Goal: Transaction & Acquisition: Purchase product/service

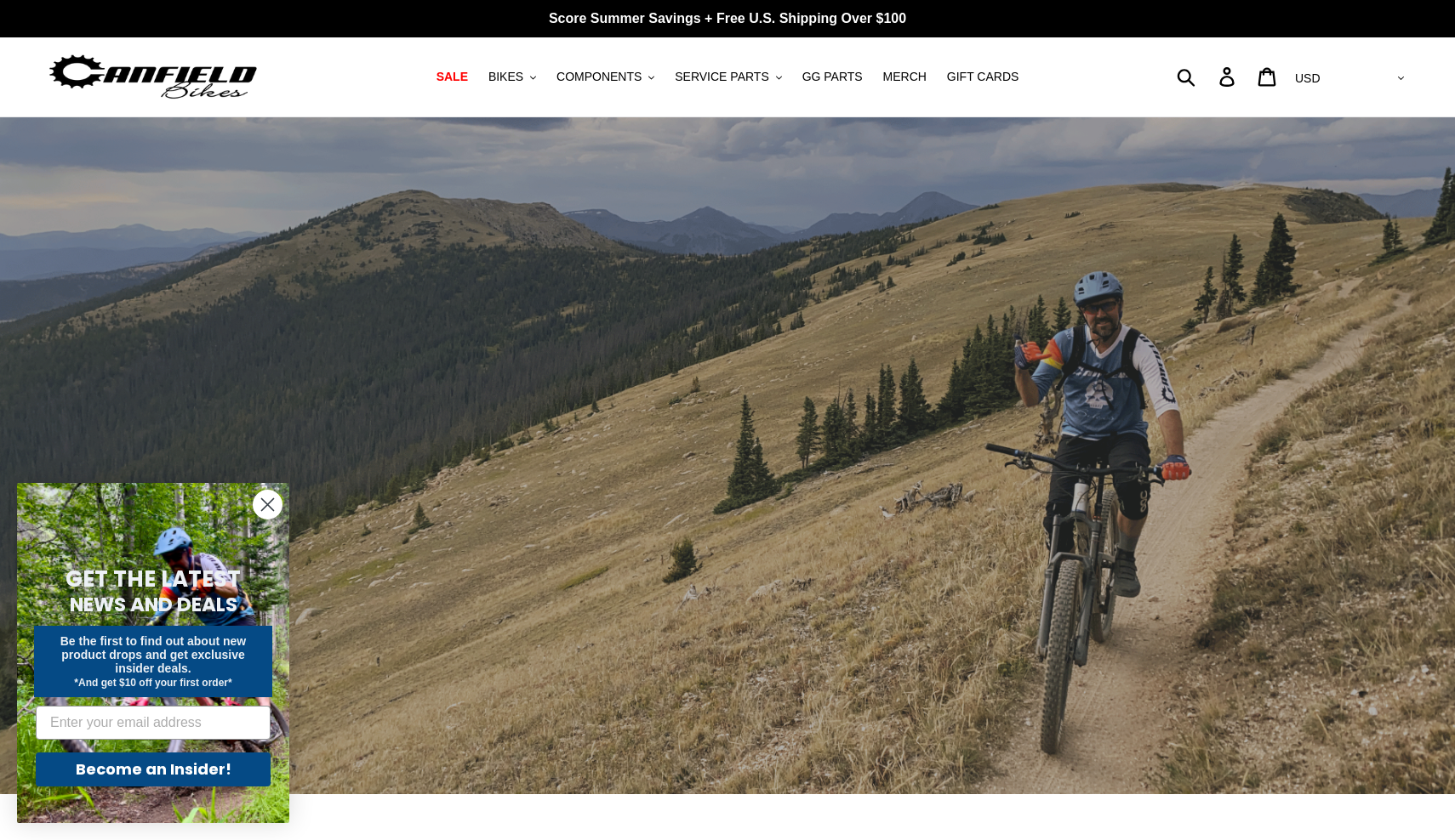
scroll to position [5, 0]
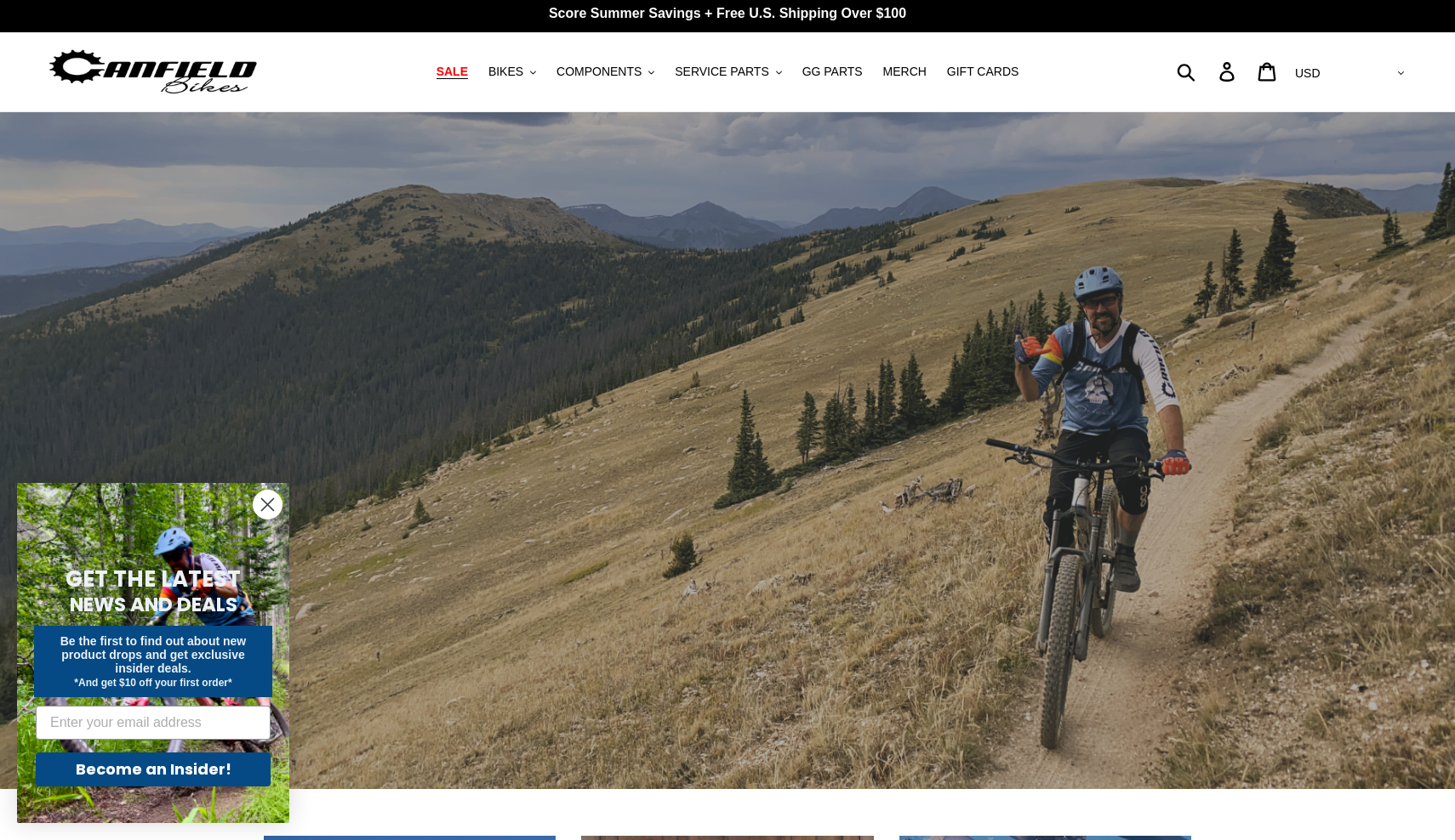
click at [462, 70] on span "SALE" at bounding box center [452, 71] width 32 height 14
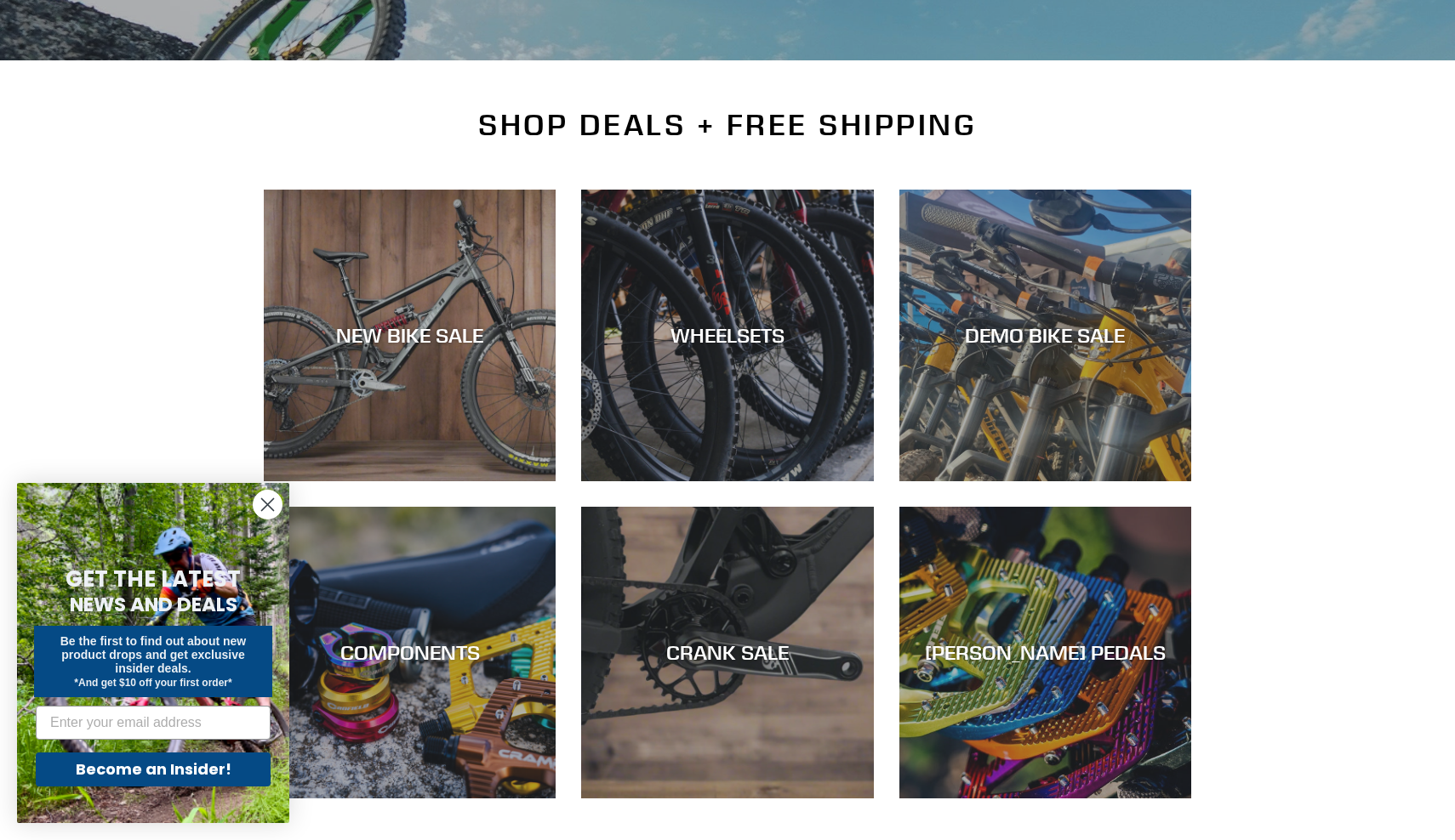
scroll to position [313, 0]
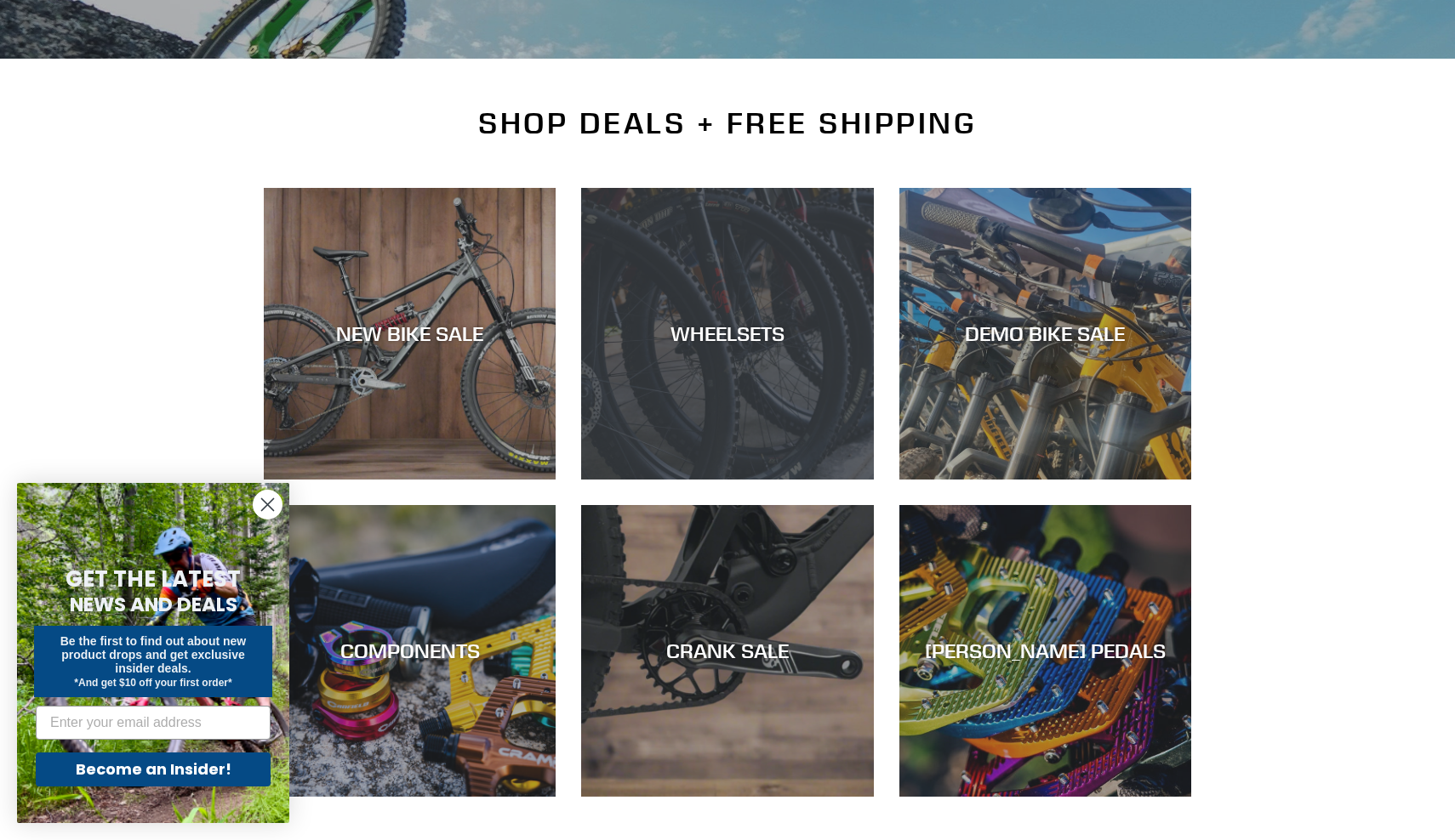
click at [641, 480] on div "WHEELSETS" at bounding box center [727, 480] width 292 height 0
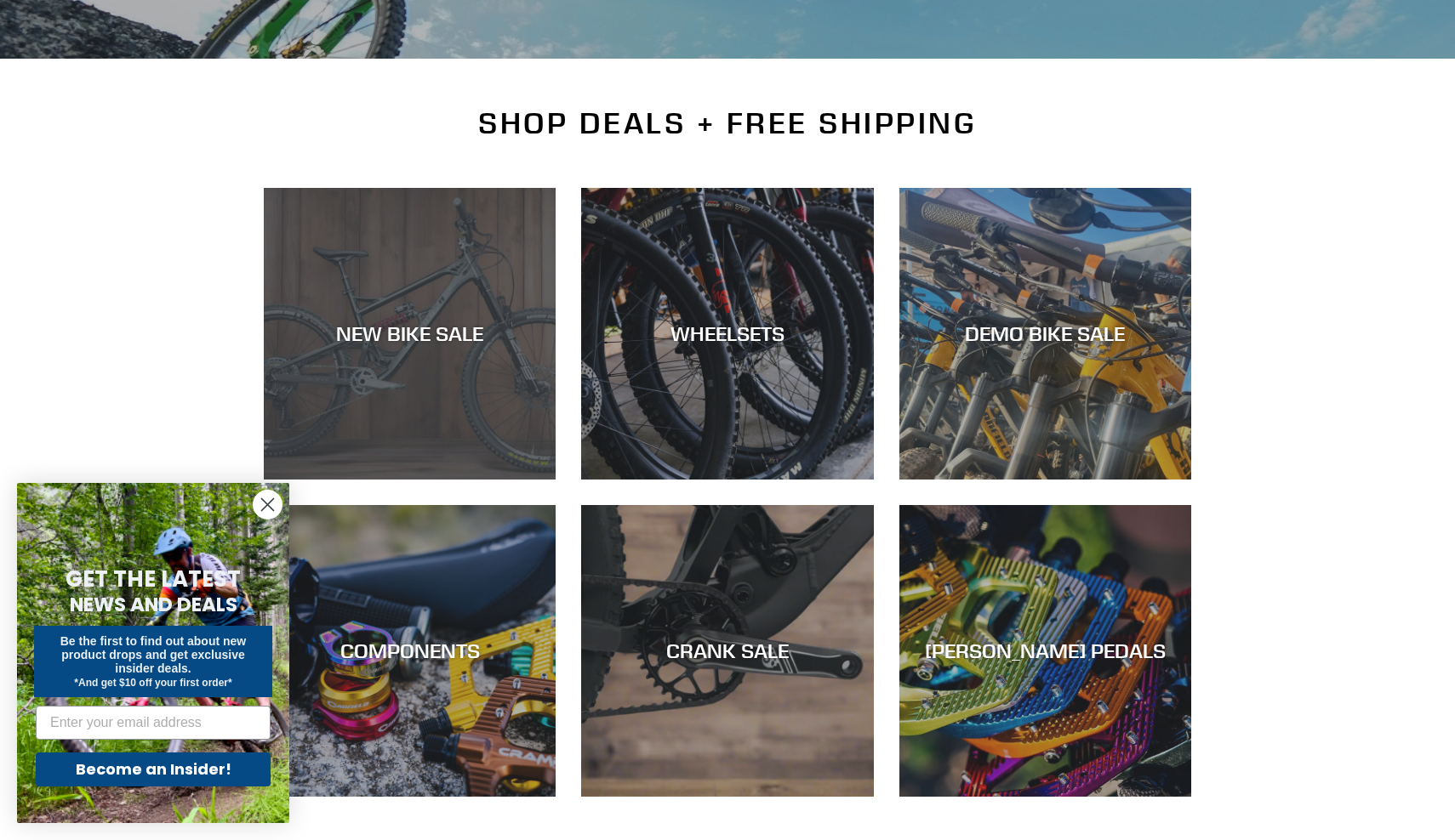
click at [416, 325] on div "NEW BIKE SALE" at bounding box center [409, 334] width 292 height 25
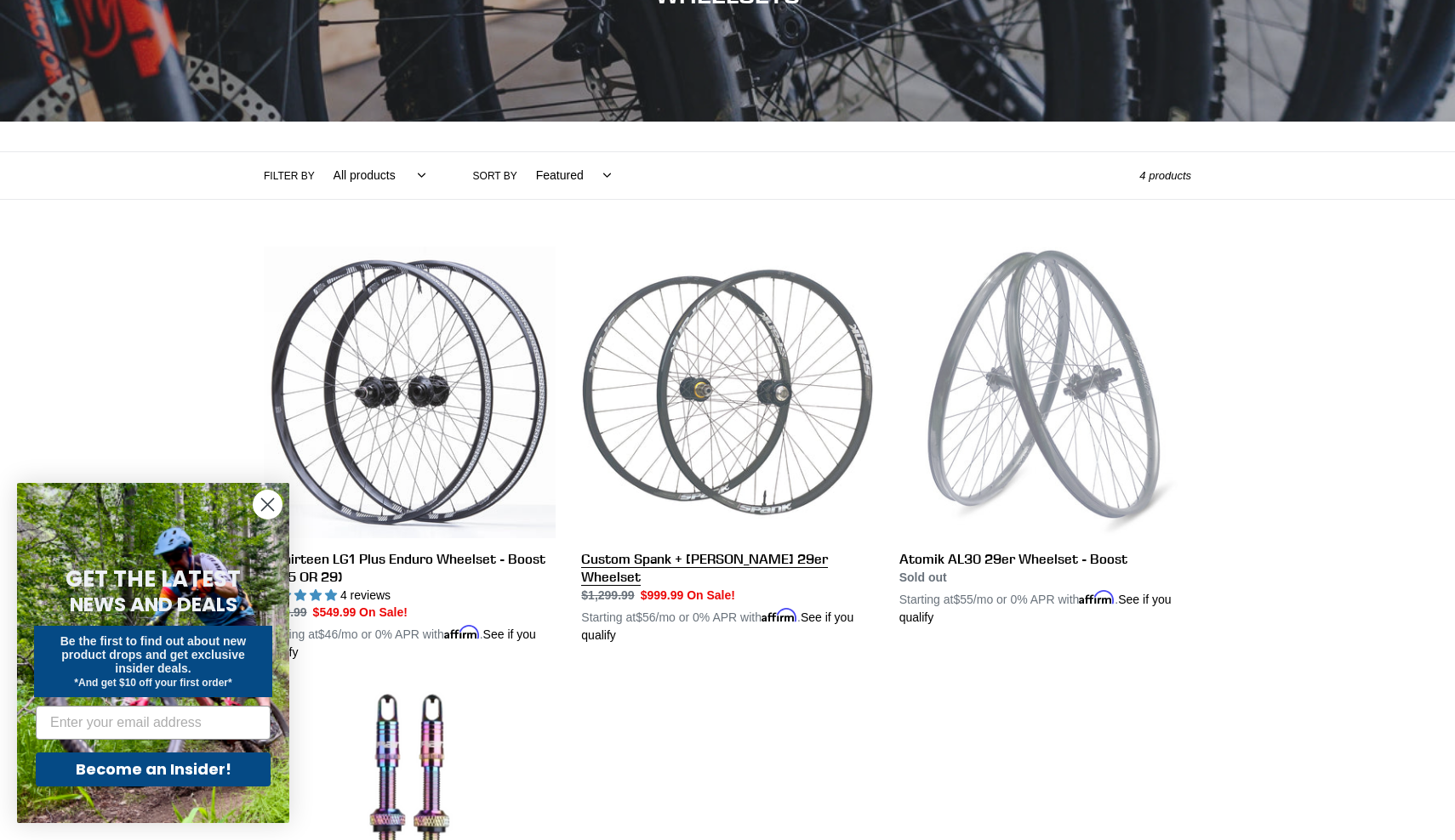
scroll to position [253, 0]
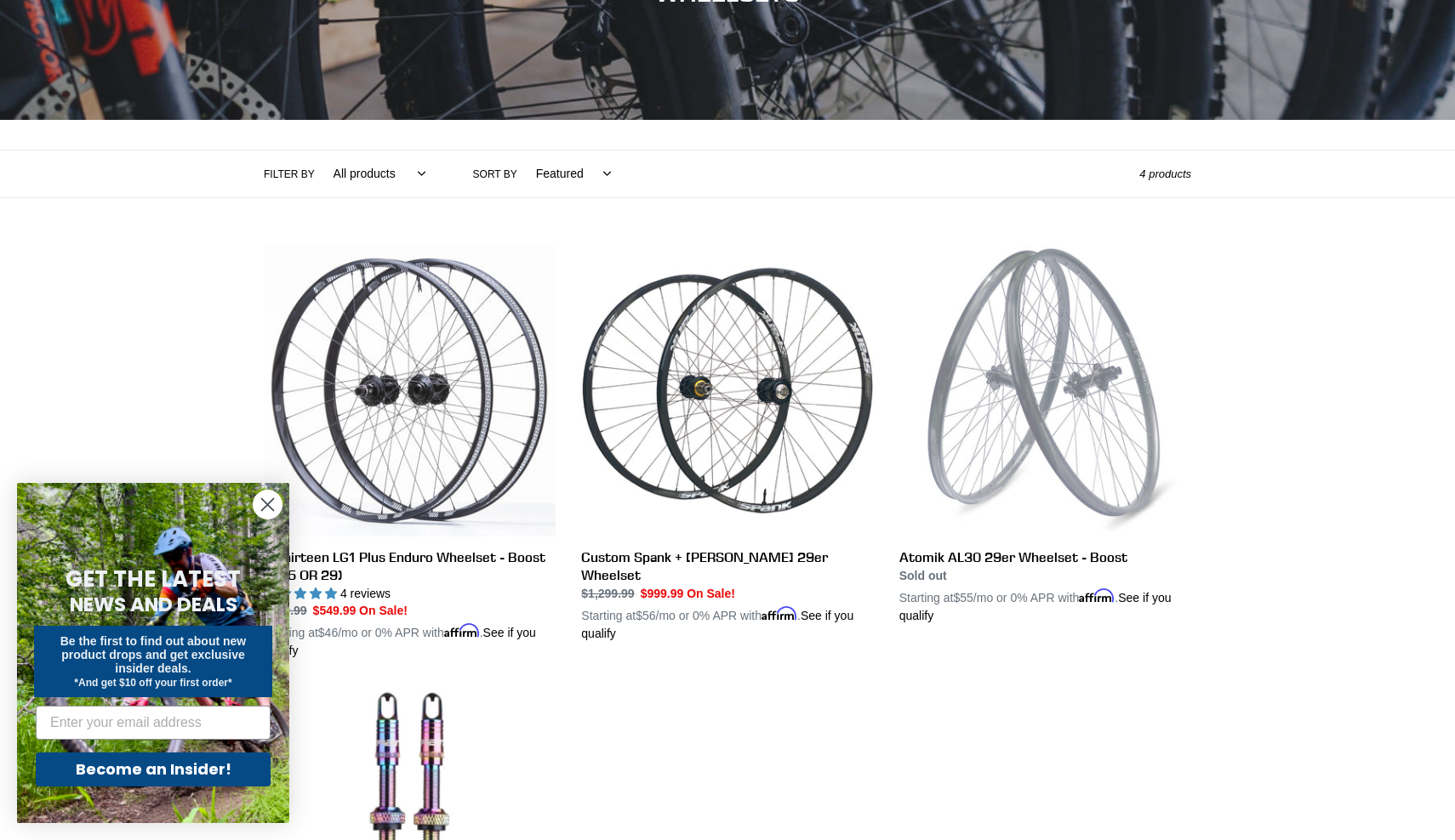
click at [269, 510] on circle "Close dialog" at bounding box center [268, 505] width 28 height 28
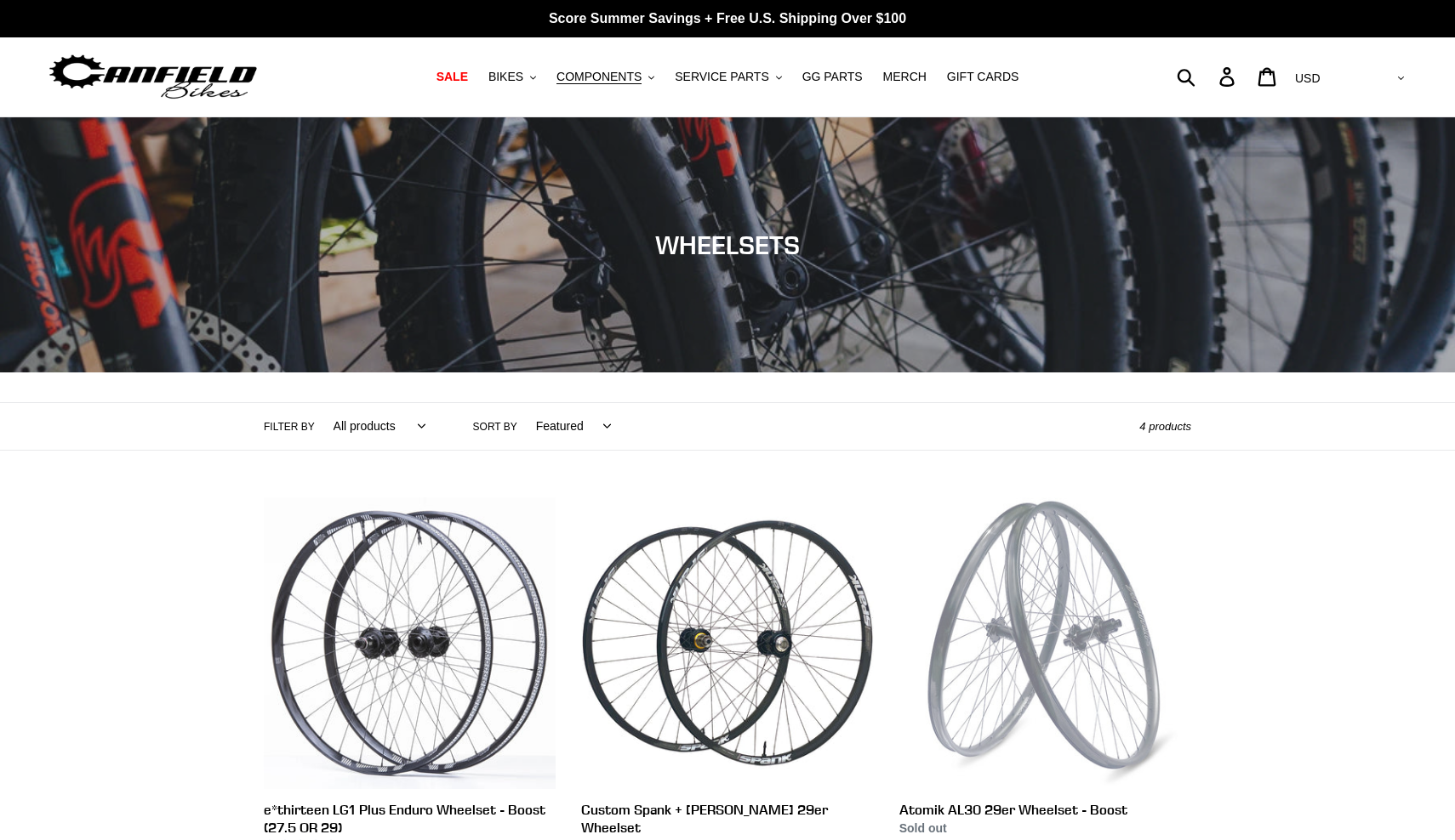
scroll to position [0, 0]
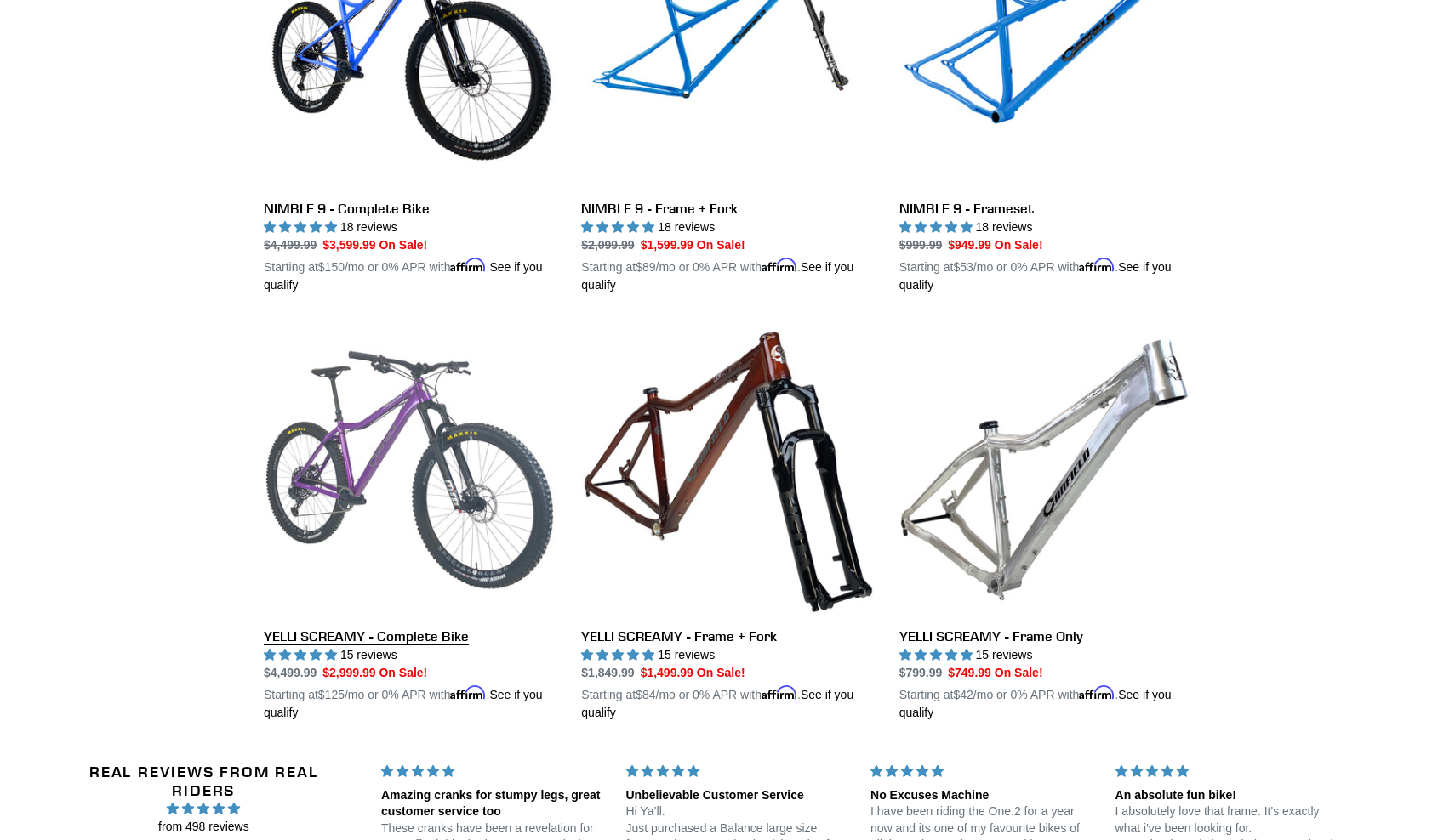
scroll to position [2739, 0]
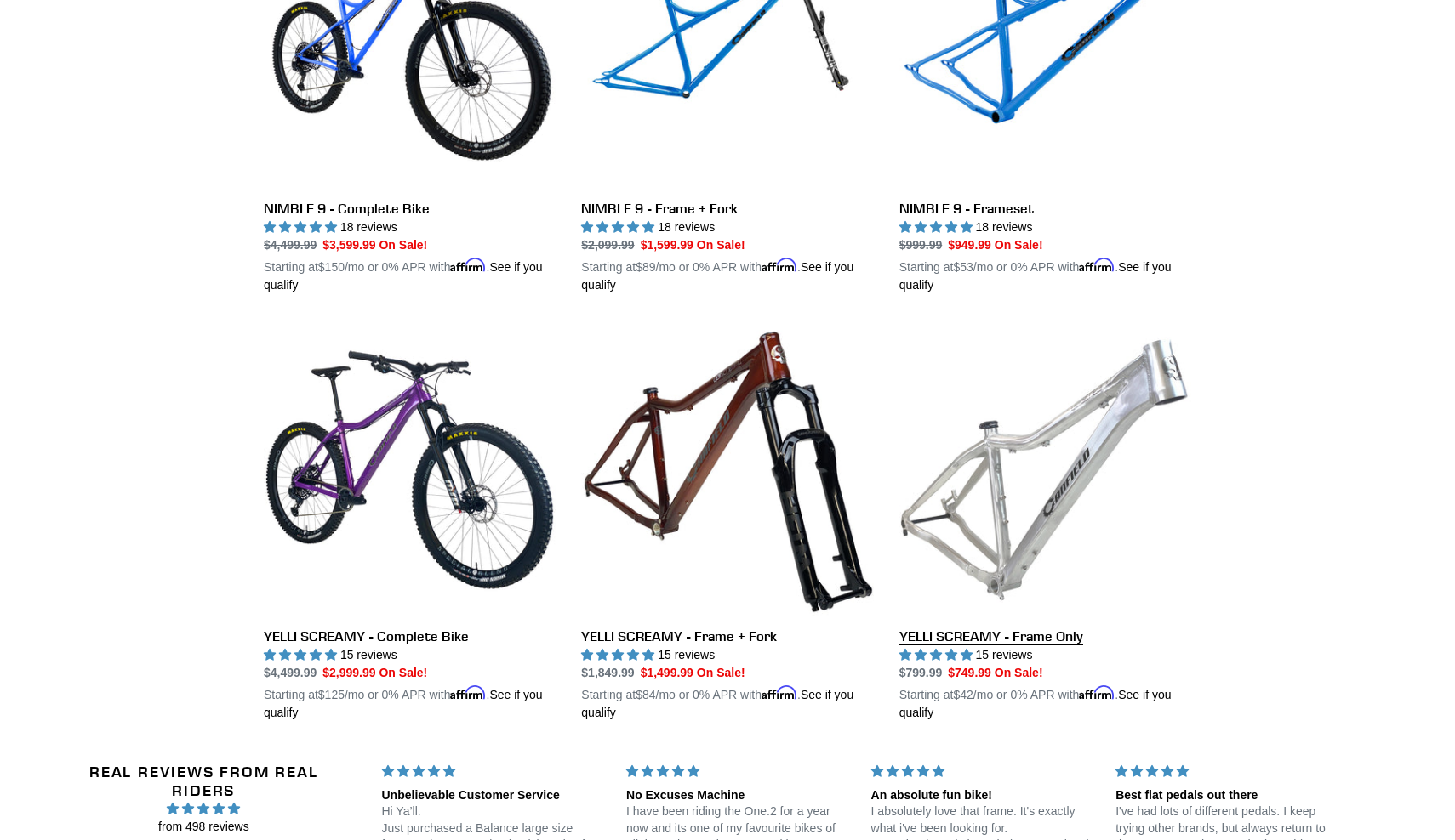
click at [1050, 473] on link "YELLI SCREAMY - Frame Only" at bounding box center [1045, 523] width 292 height 398
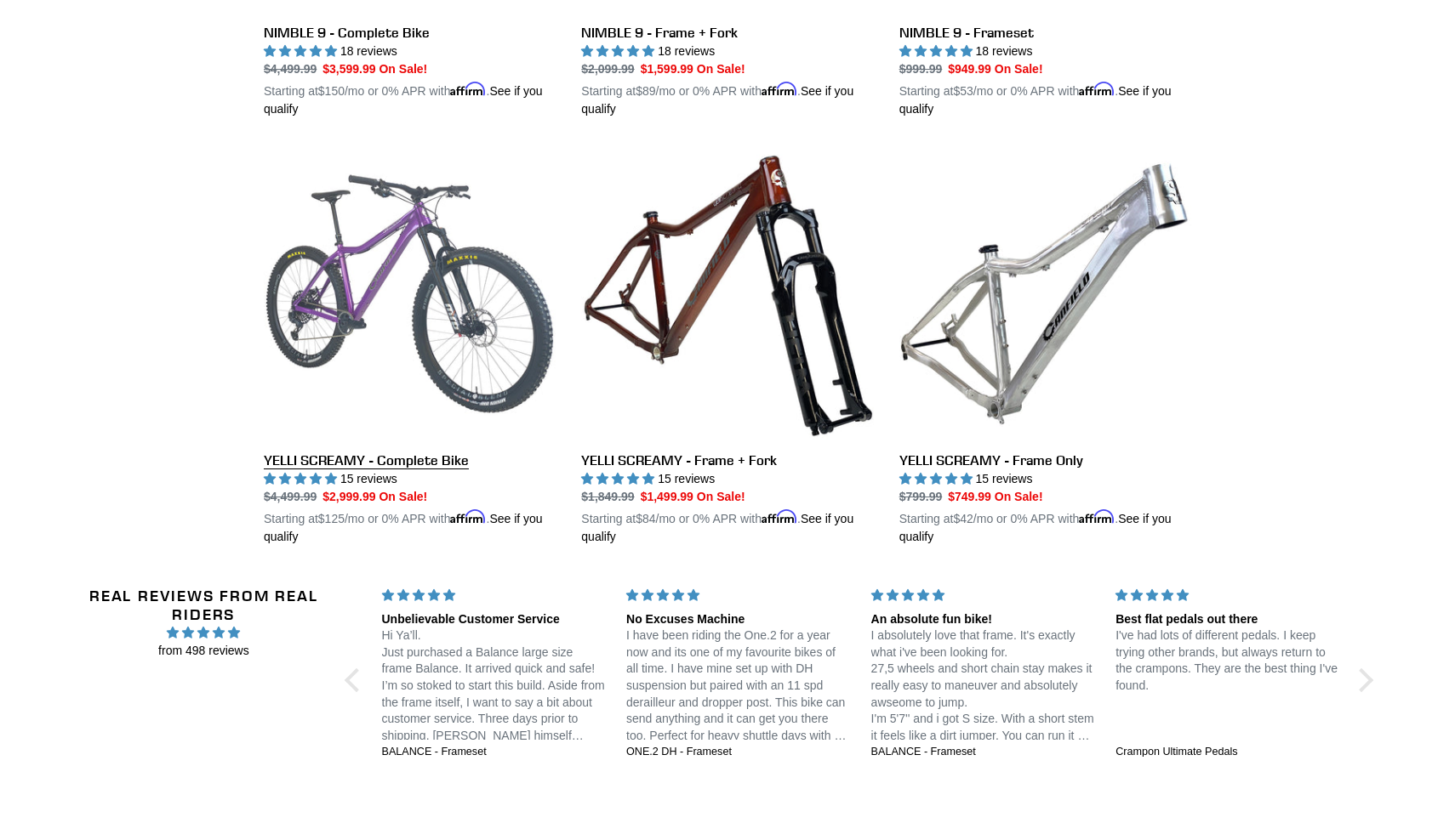
scroll to position [2912, 0]
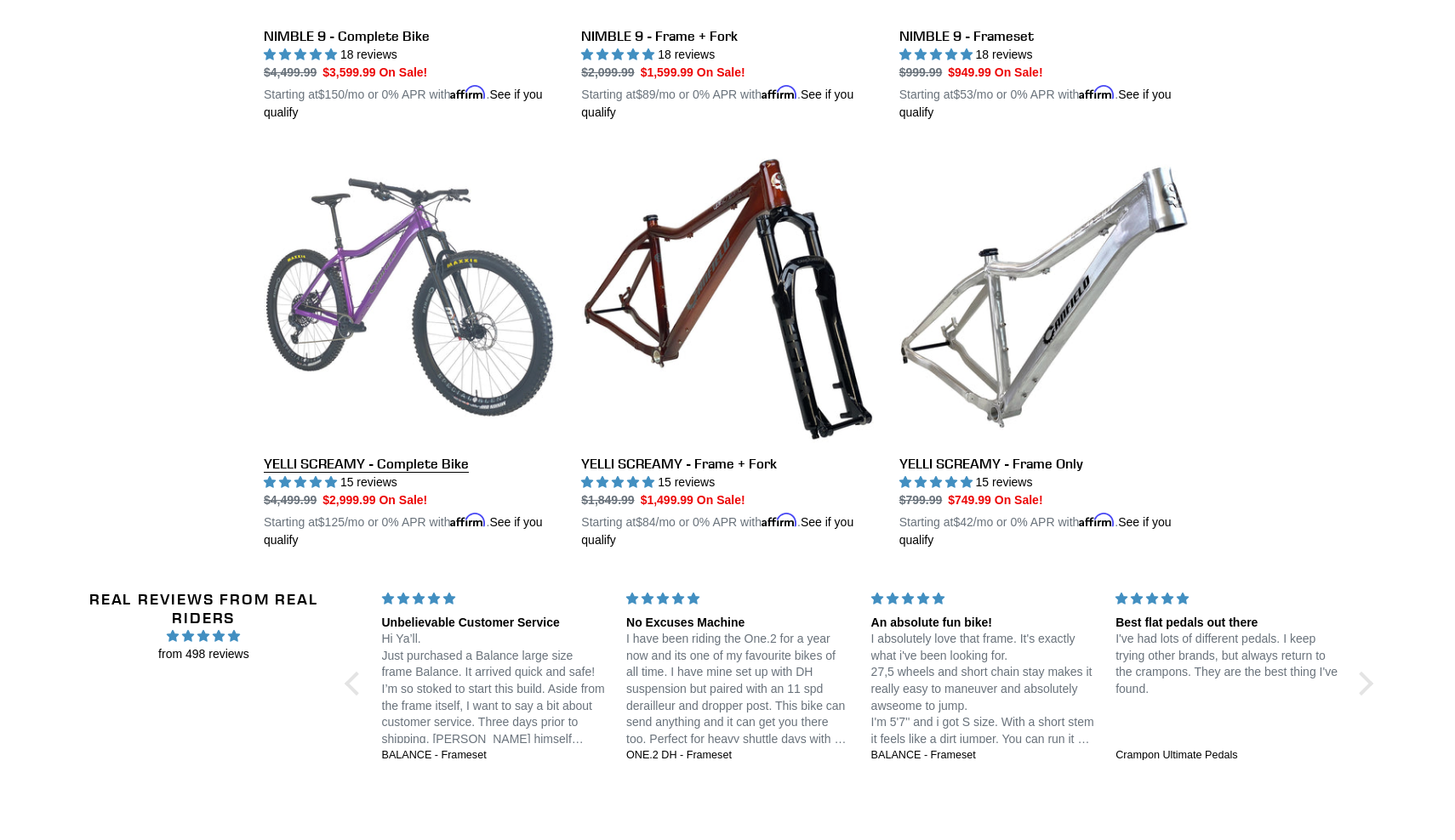
click at [364, 251] on link "YELLI SCREAMY - Complete Bike" at bounding box center [409, 350] width 292 height 398
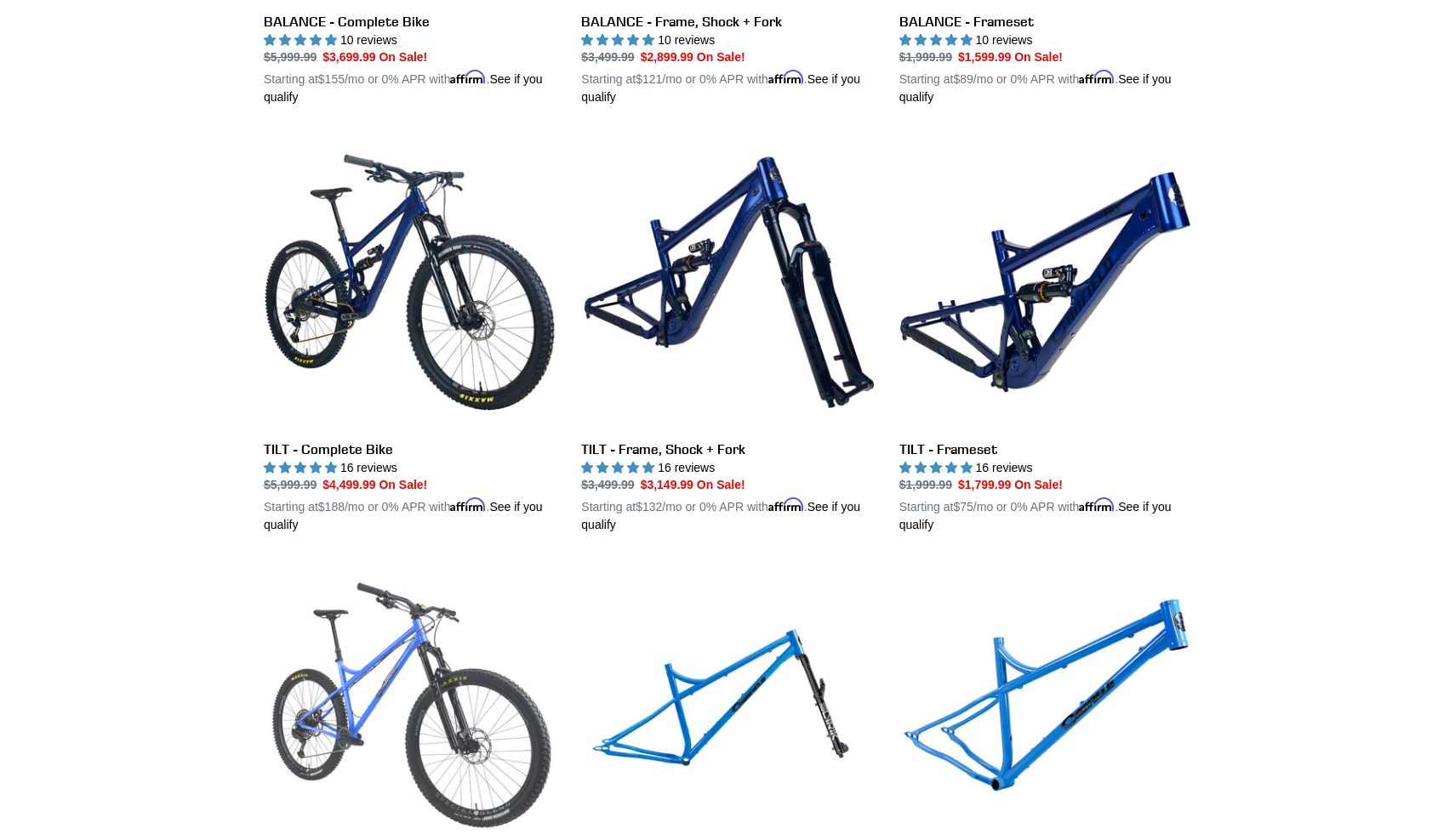
scroll to position [2070, 0]
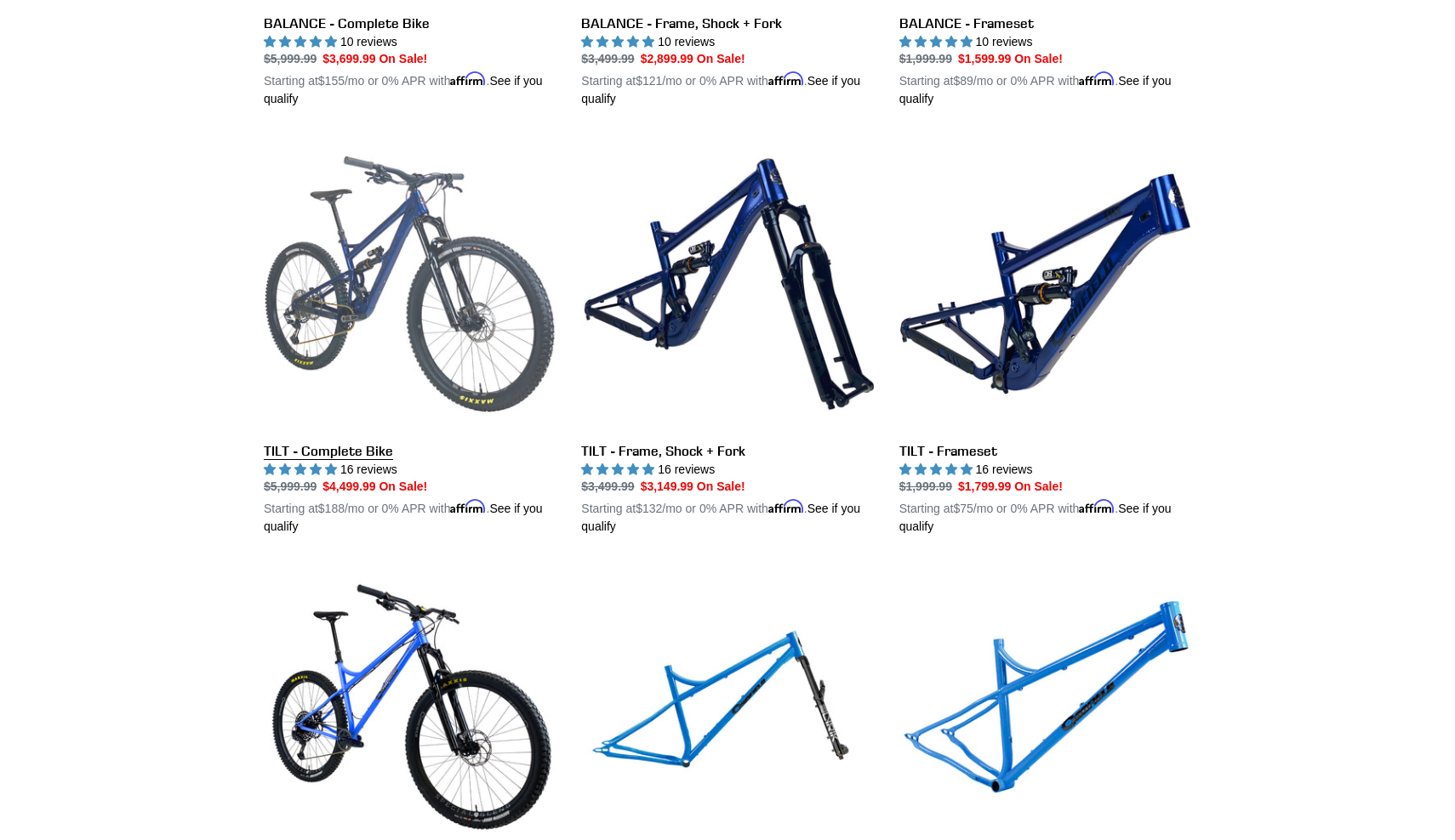
click at [415, 345] on link "TILT - Complete Bike" at bounding box center [409, 336] width 292 height 398
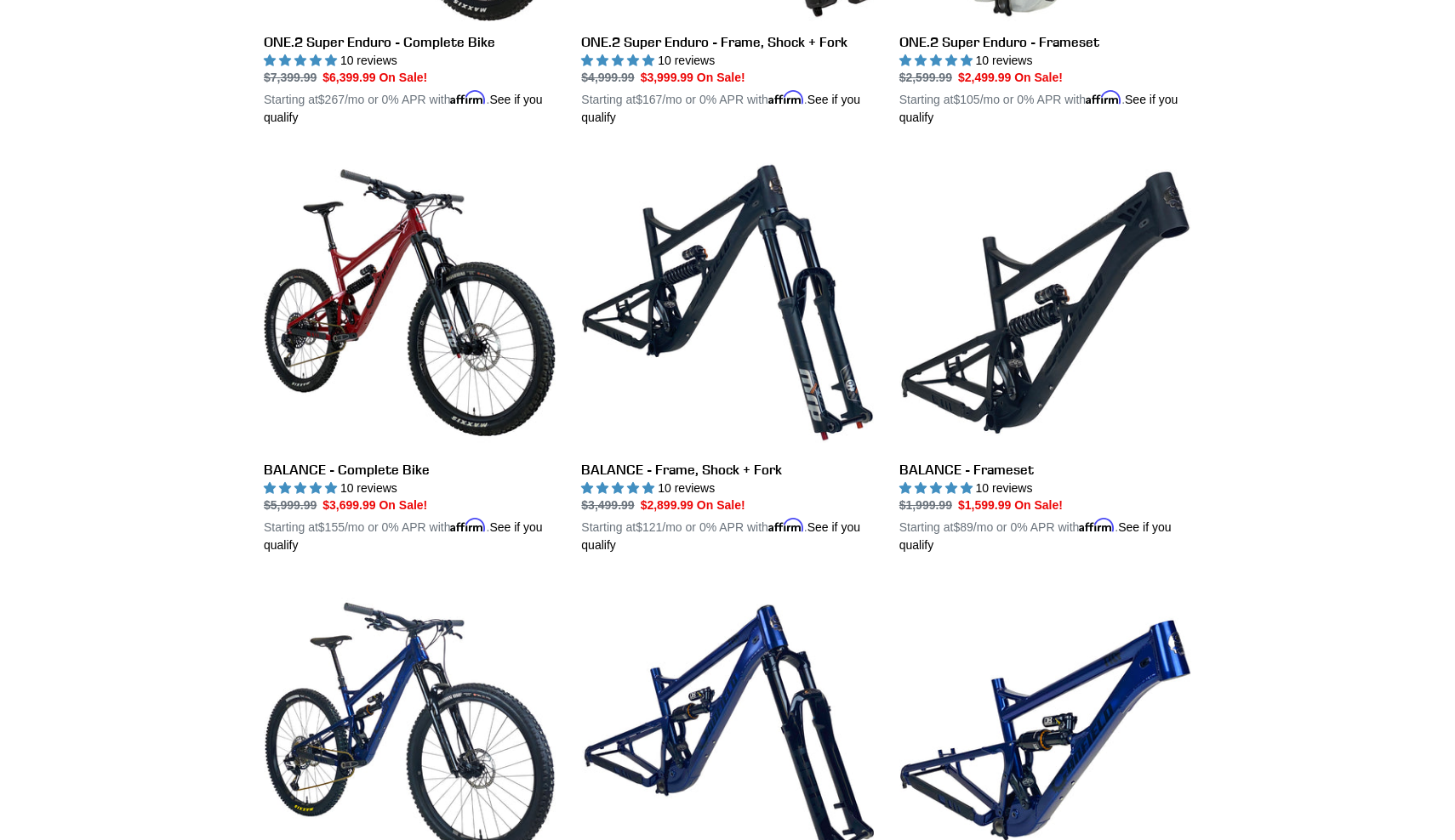
scroll to position [1622, 0]
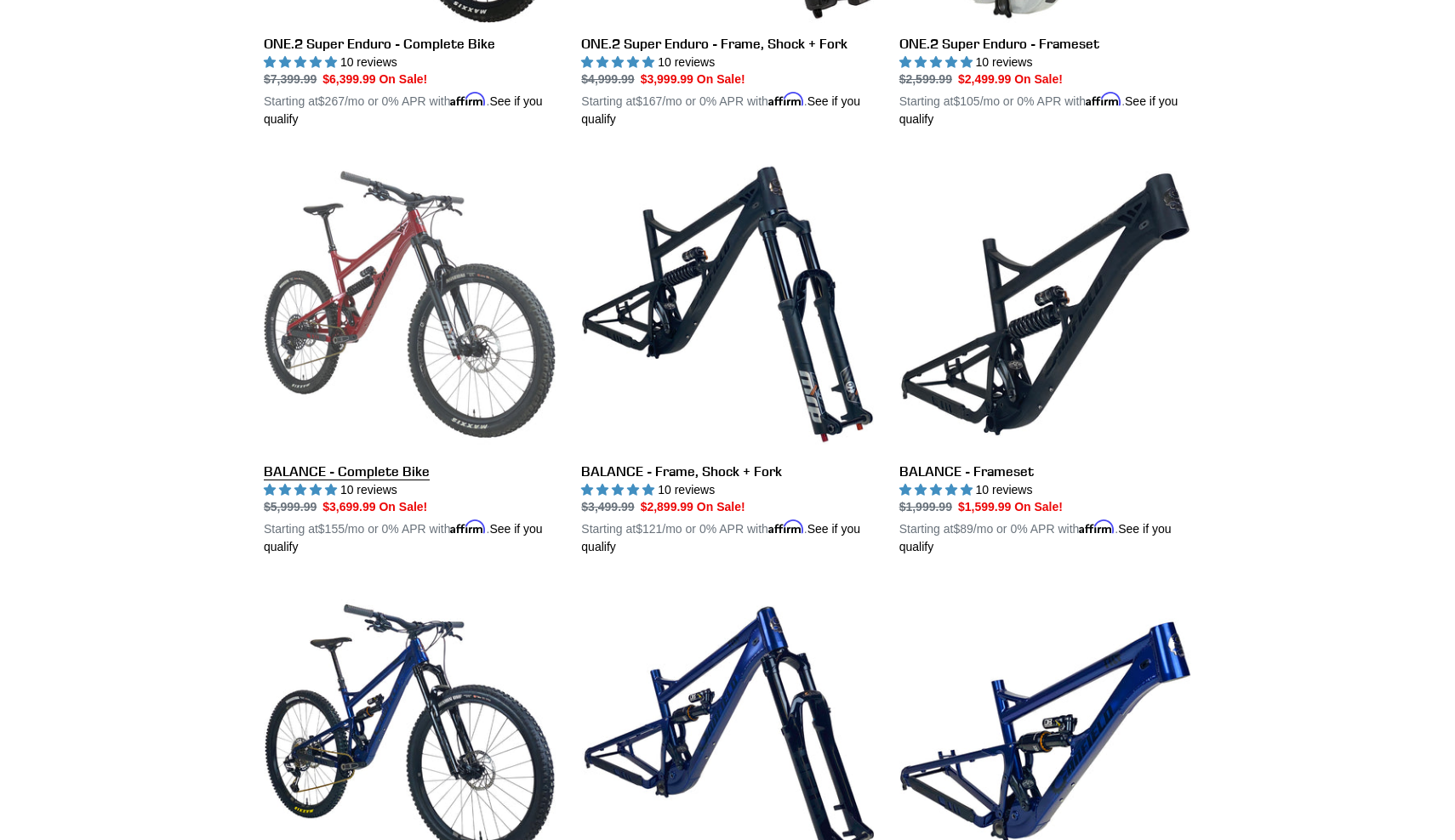
click at [357, 232] on link "BALANCE - Complete Bike" at bounding box center [409, 357] width 292 height 398
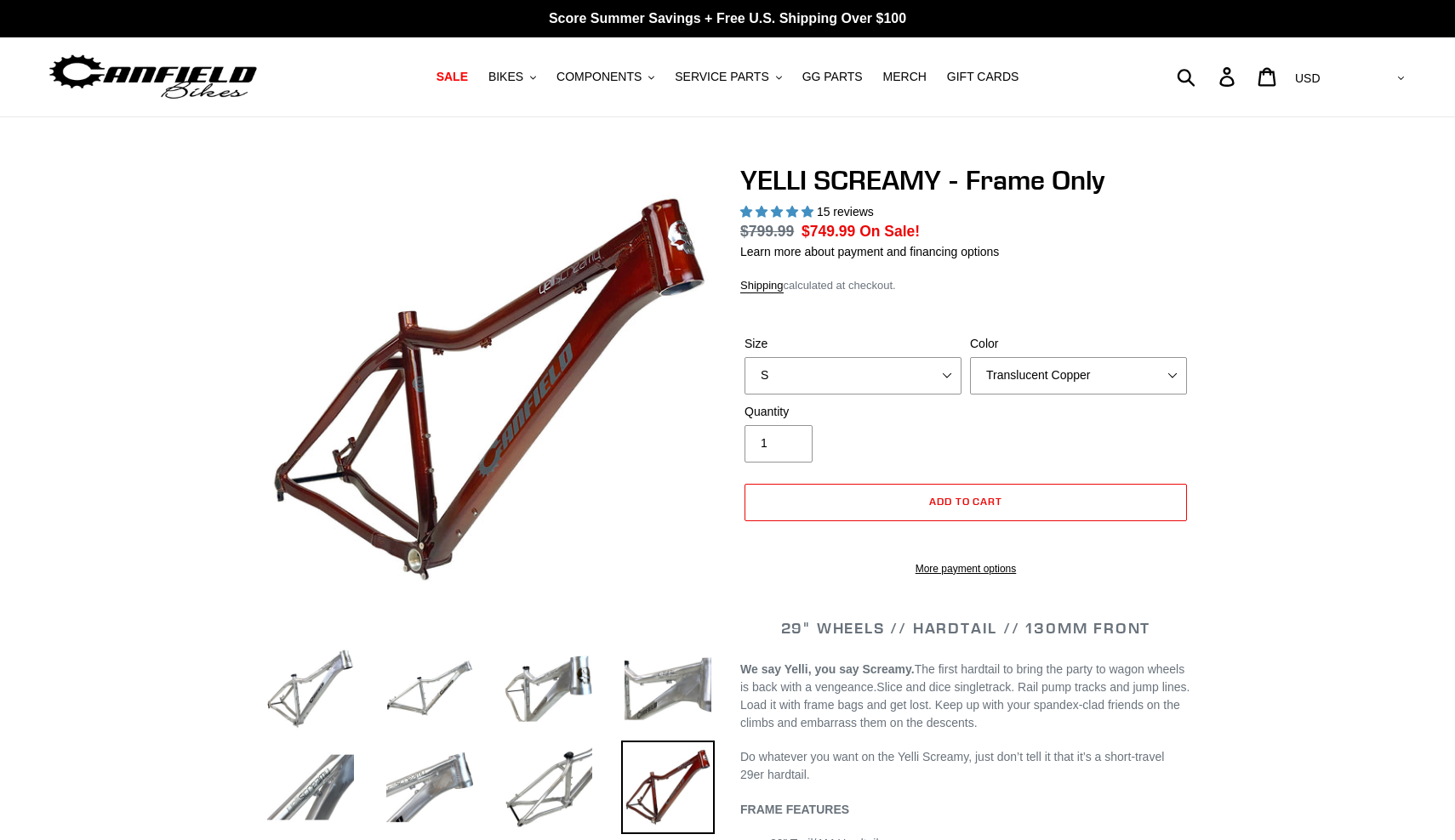
select select "highest-rating"
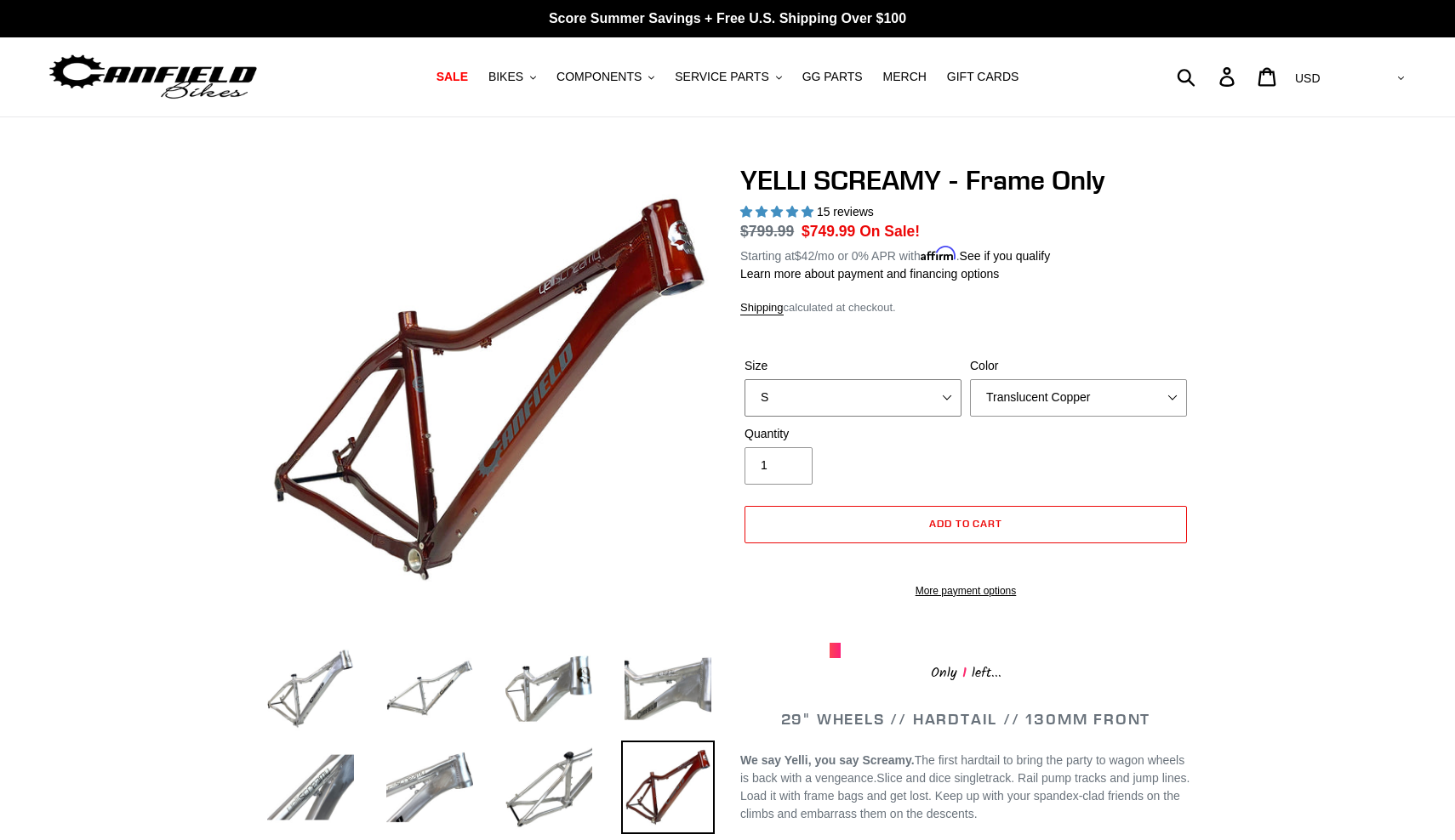
click at [947, 396] on select "S M L XL" at bounding box center [853, 398] width 217 height 37
select select "M"
click at [1184, 390] on select "Translucent Copper Purple Haze Raw" at bounding box center [1078, 398] width 217 height 37
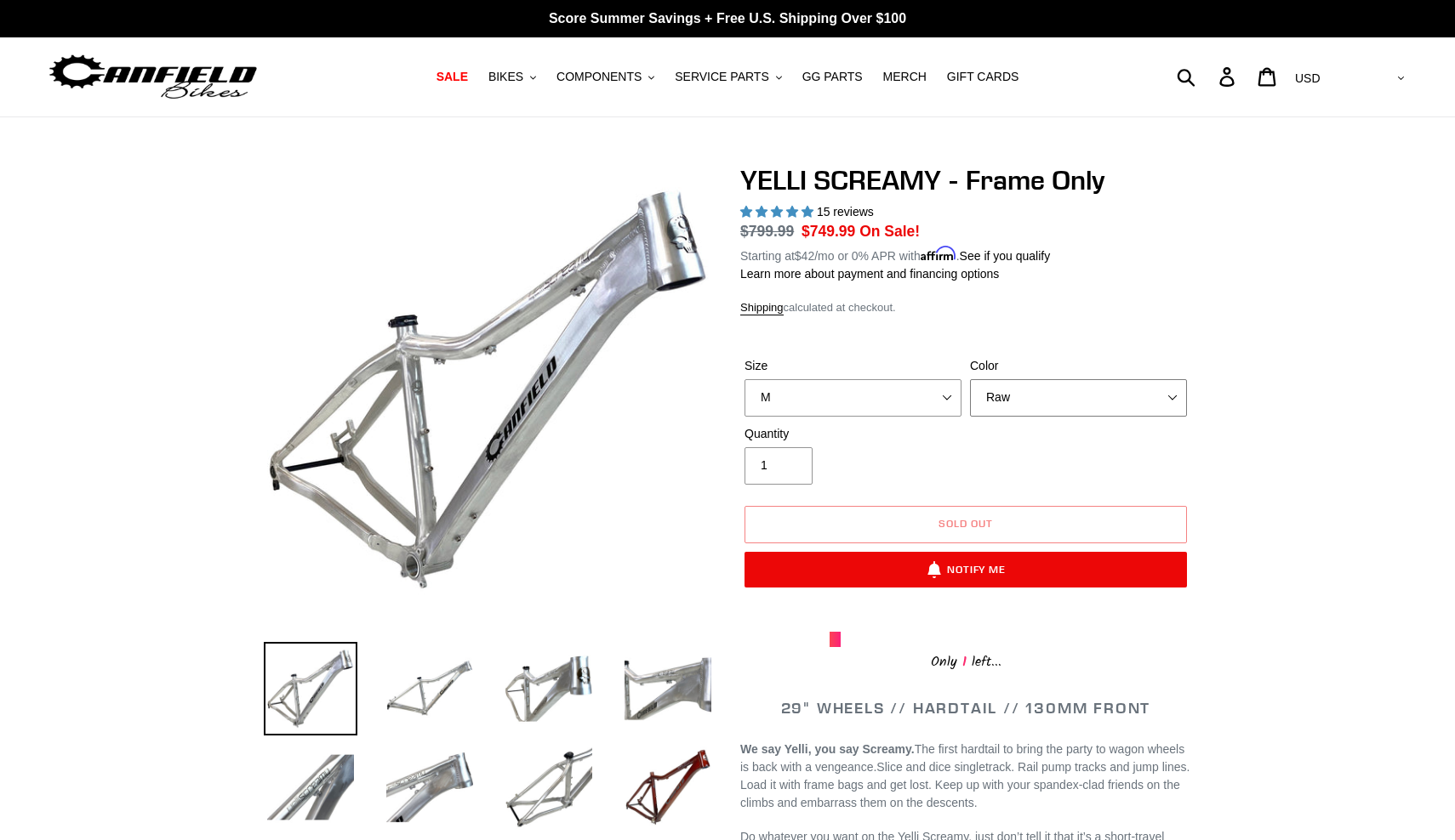
click at [1163, 393] on select "Translucent Copper Purple Haze Raw" at bounding box center [1078, 398] width 217 height 37
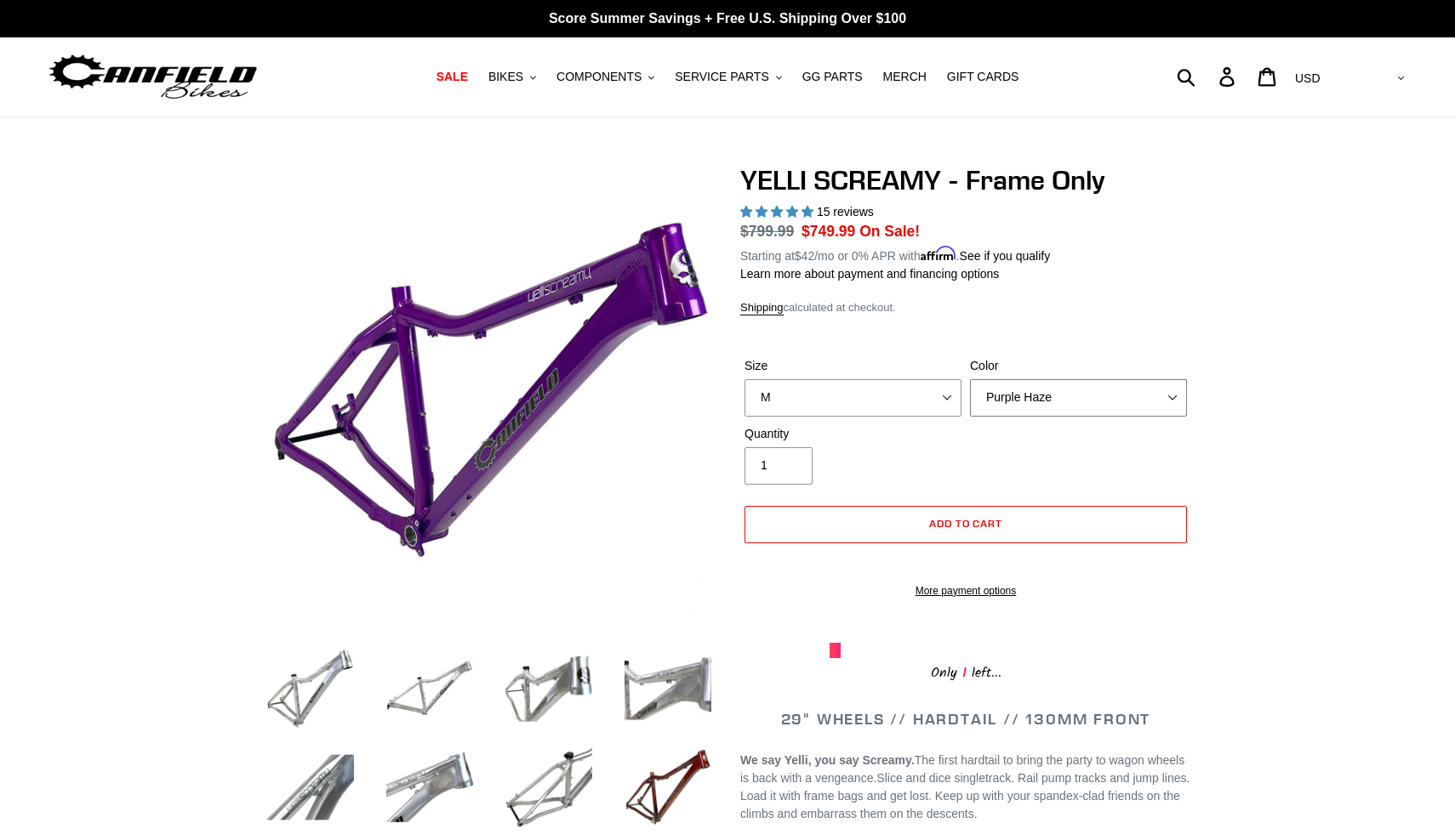
click at [1164, 393] on select "Translucent Copper Purple Haze Raw" at bounding box center [1078, 398] width 217 height 37
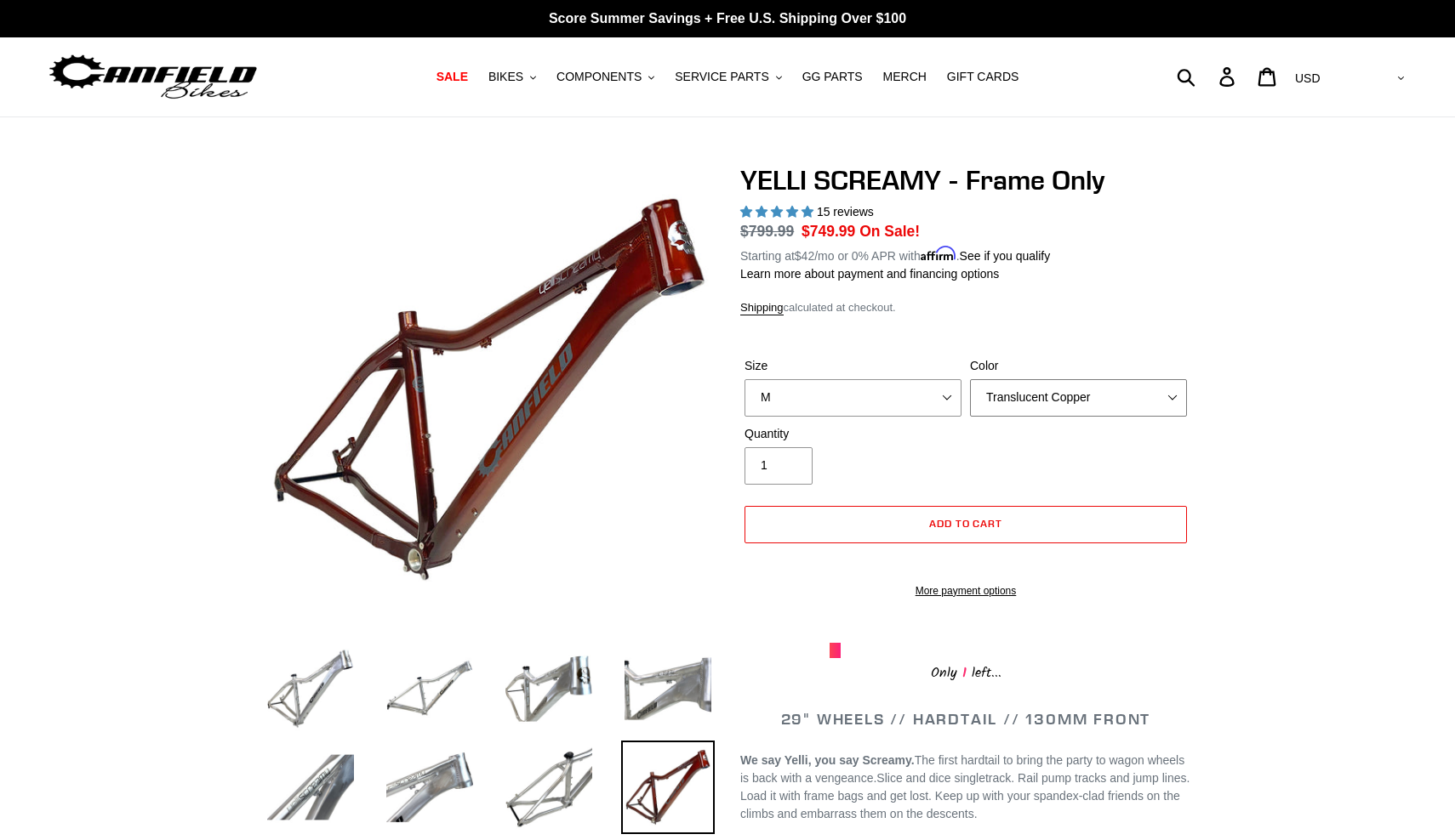
click at [1172, 390] on select "Translucent Copper Purple Haze Raw" at bounding box center [1078, 398] width 217 height 37
select select "Raw"
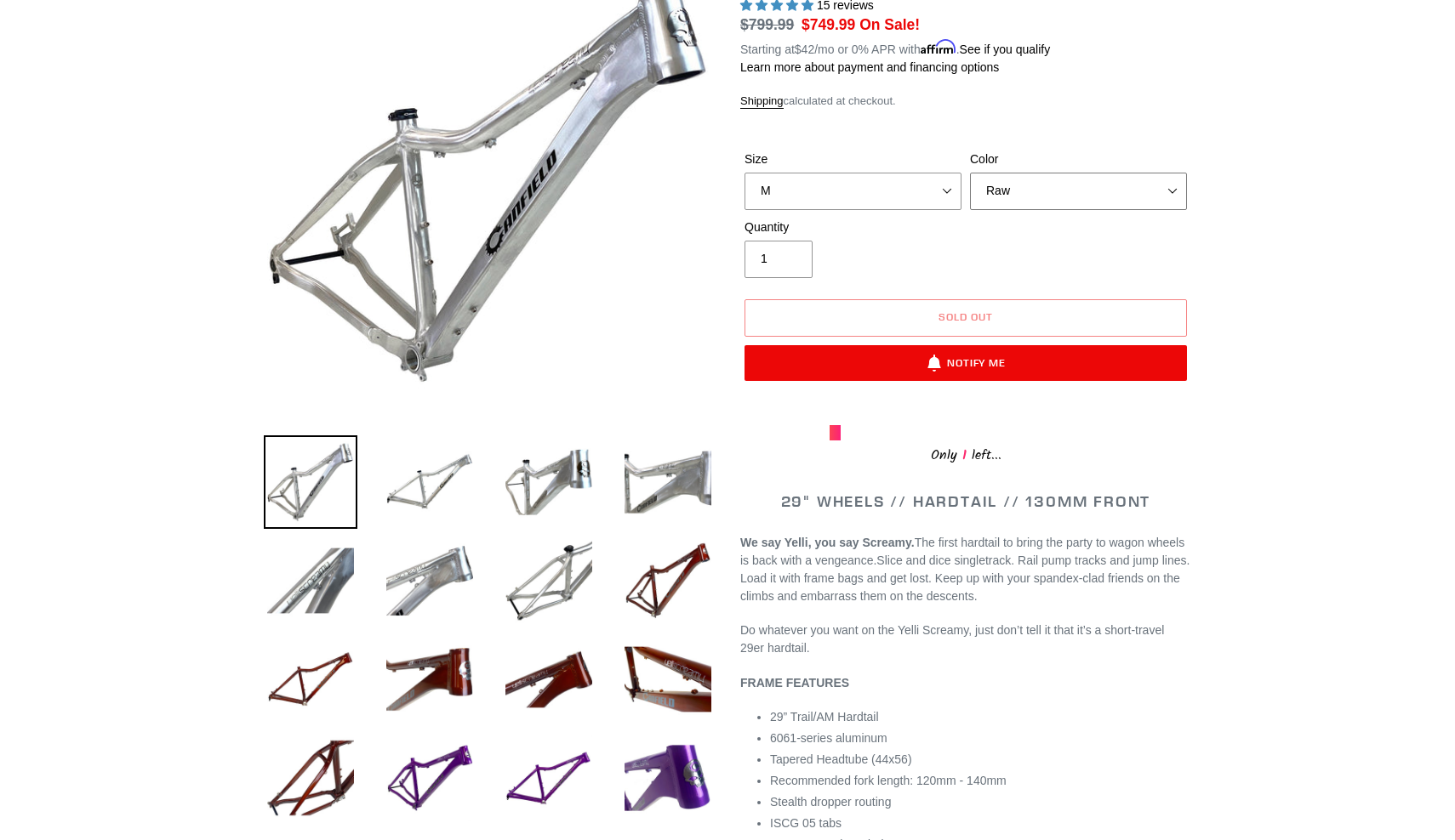
scroll to position [284, 0]
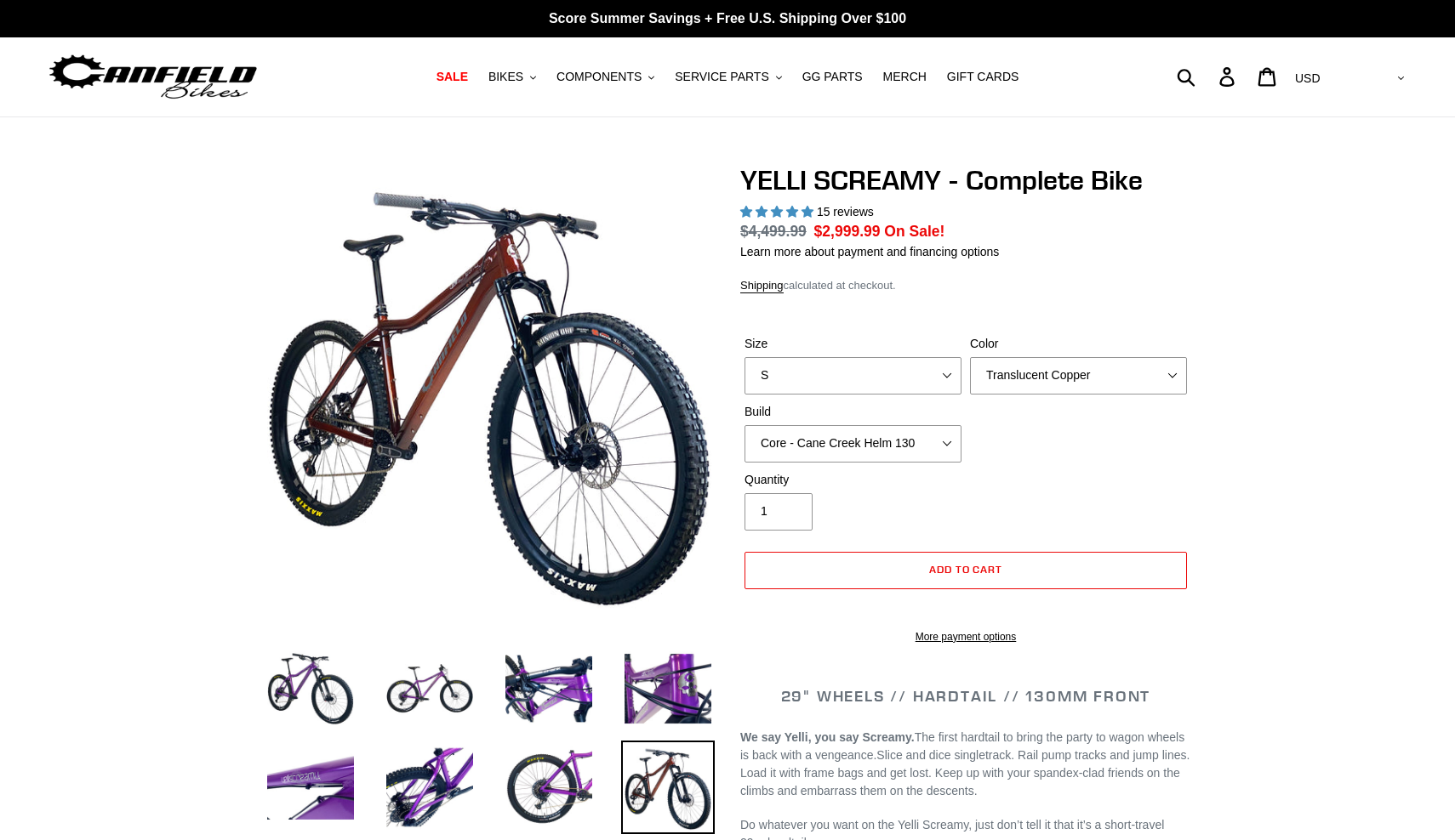
select select "highest-rating"
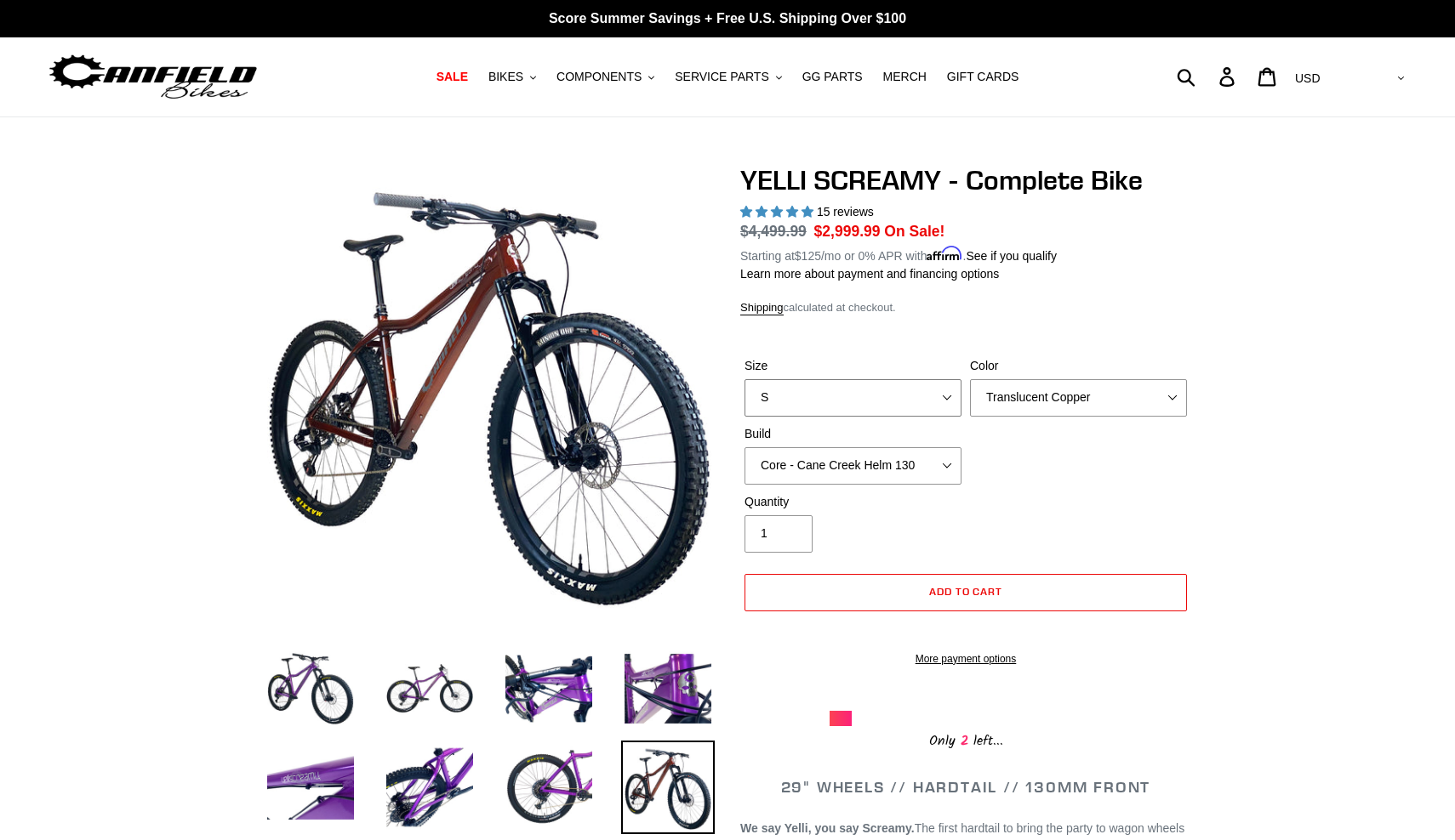
click at [941, 393] on select "S M L XL" at bounding box center [853, 398] width 217 height 37
select select "M"
click at [1156, 396] on select "Translucent Copper Purple Haze Raw" at bounding box center [1078, 398] width 217 height 37
select select "Raw"
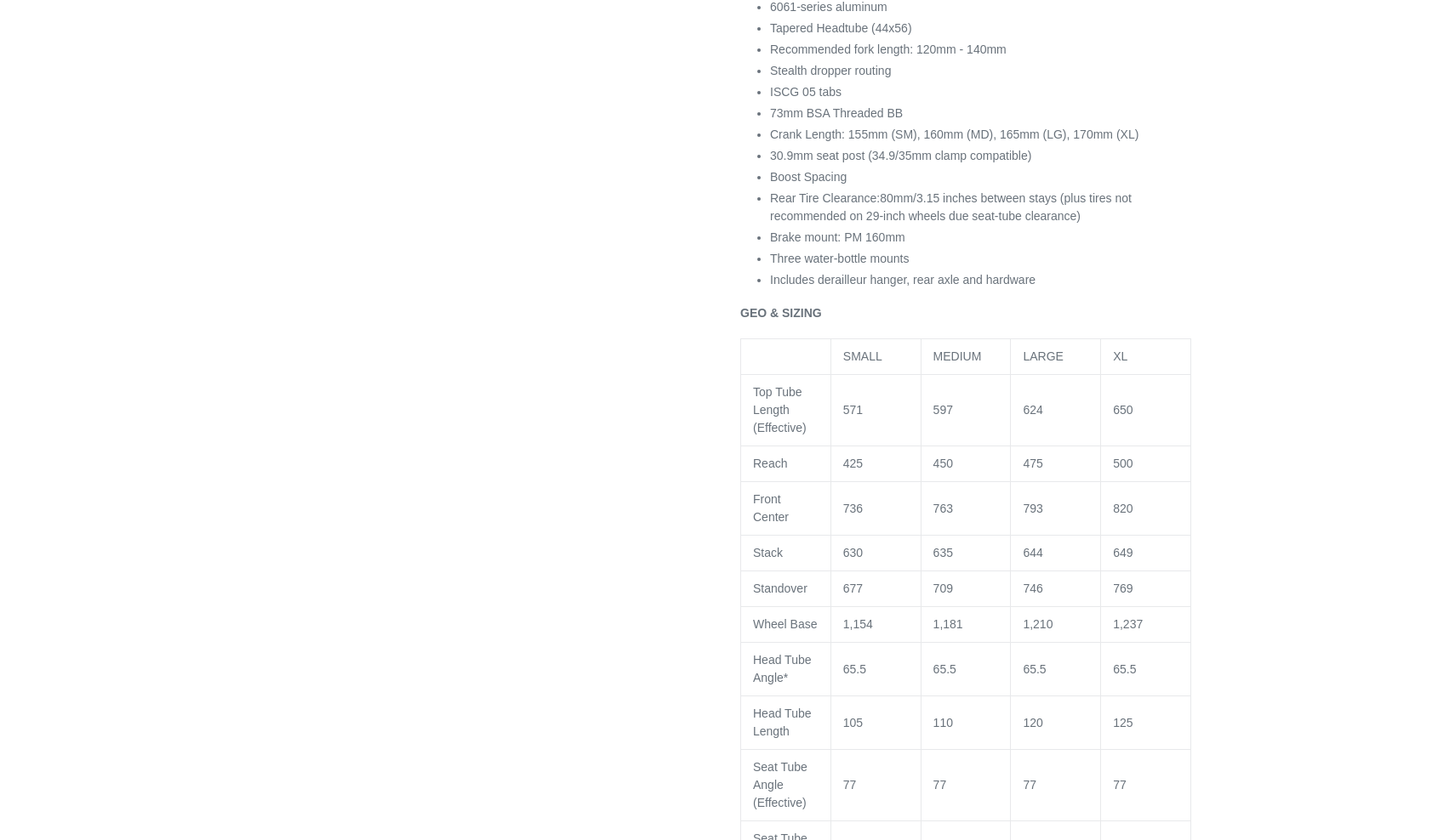
scroll to position [1945, 0]
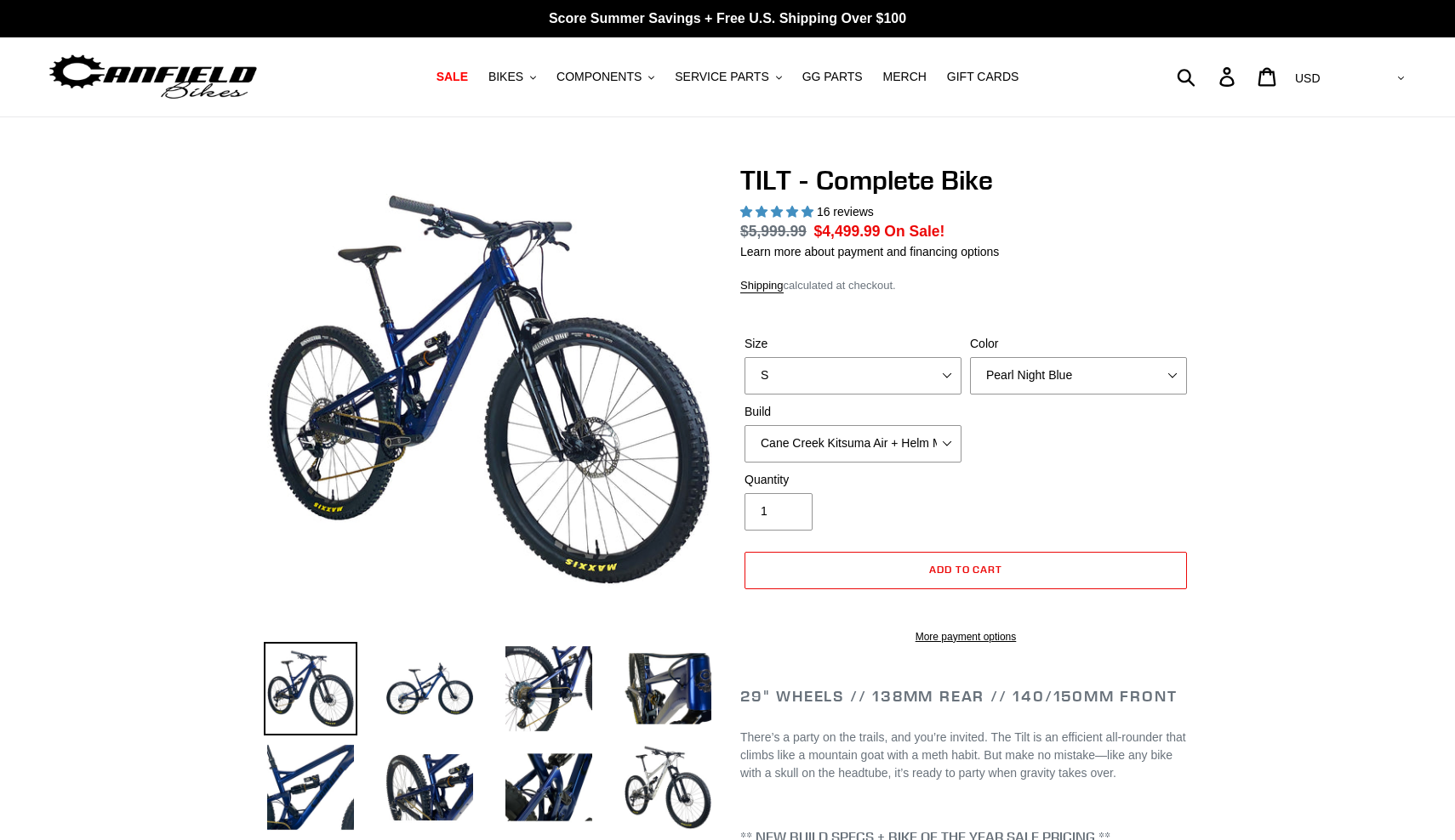
select select "highest-rating"
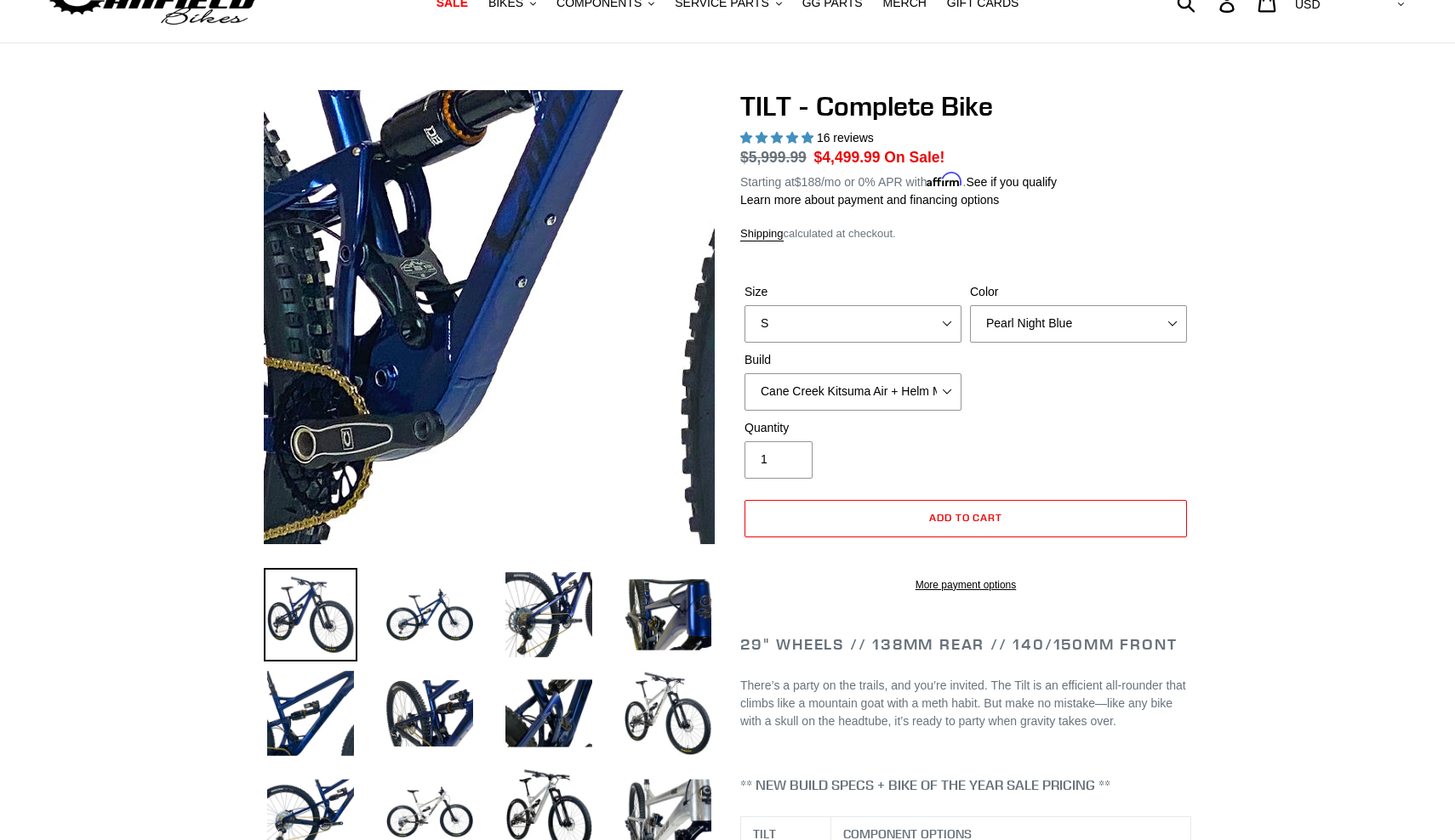
scroll to position [70, 0]
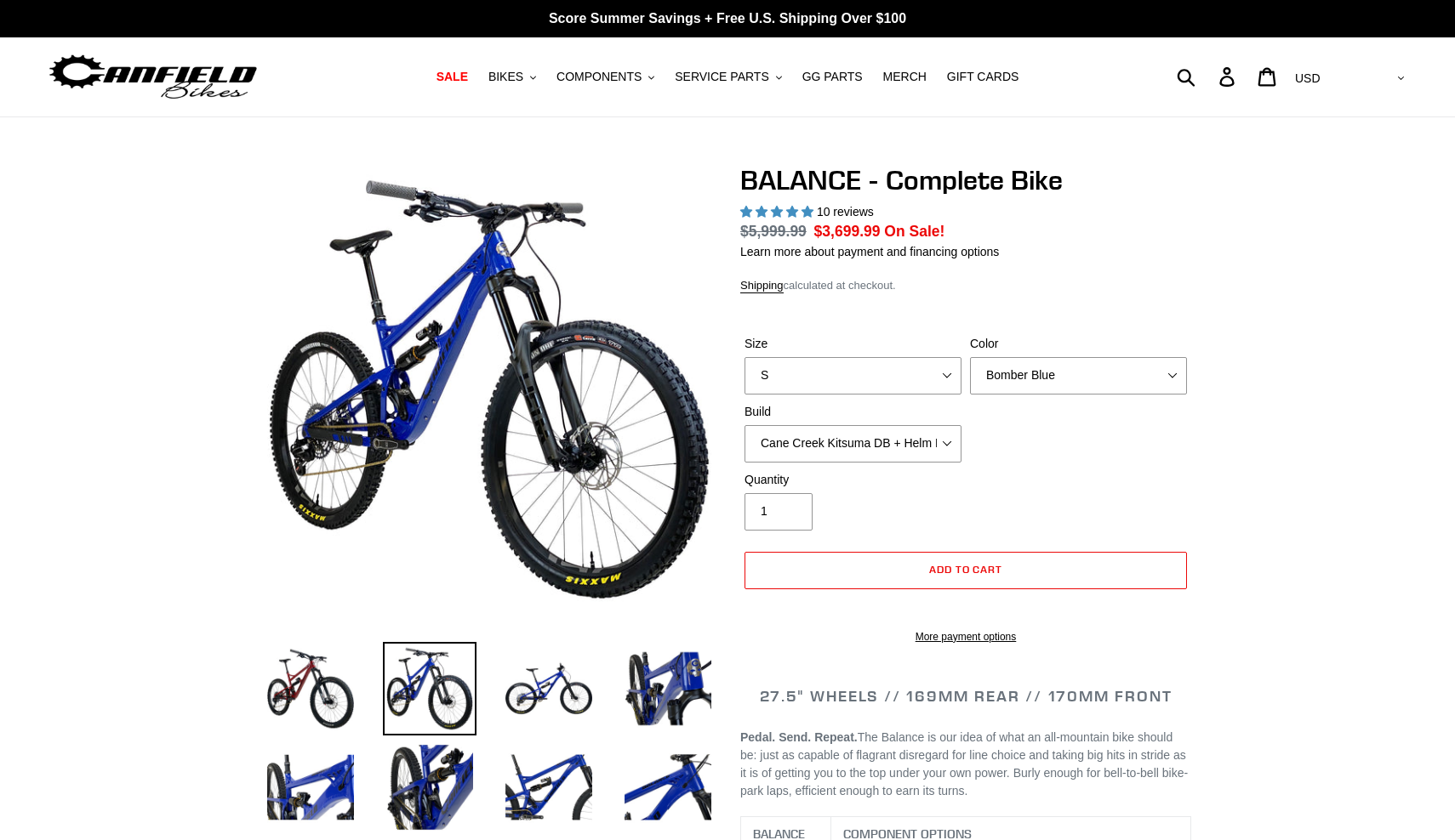
select select "highest-rating"
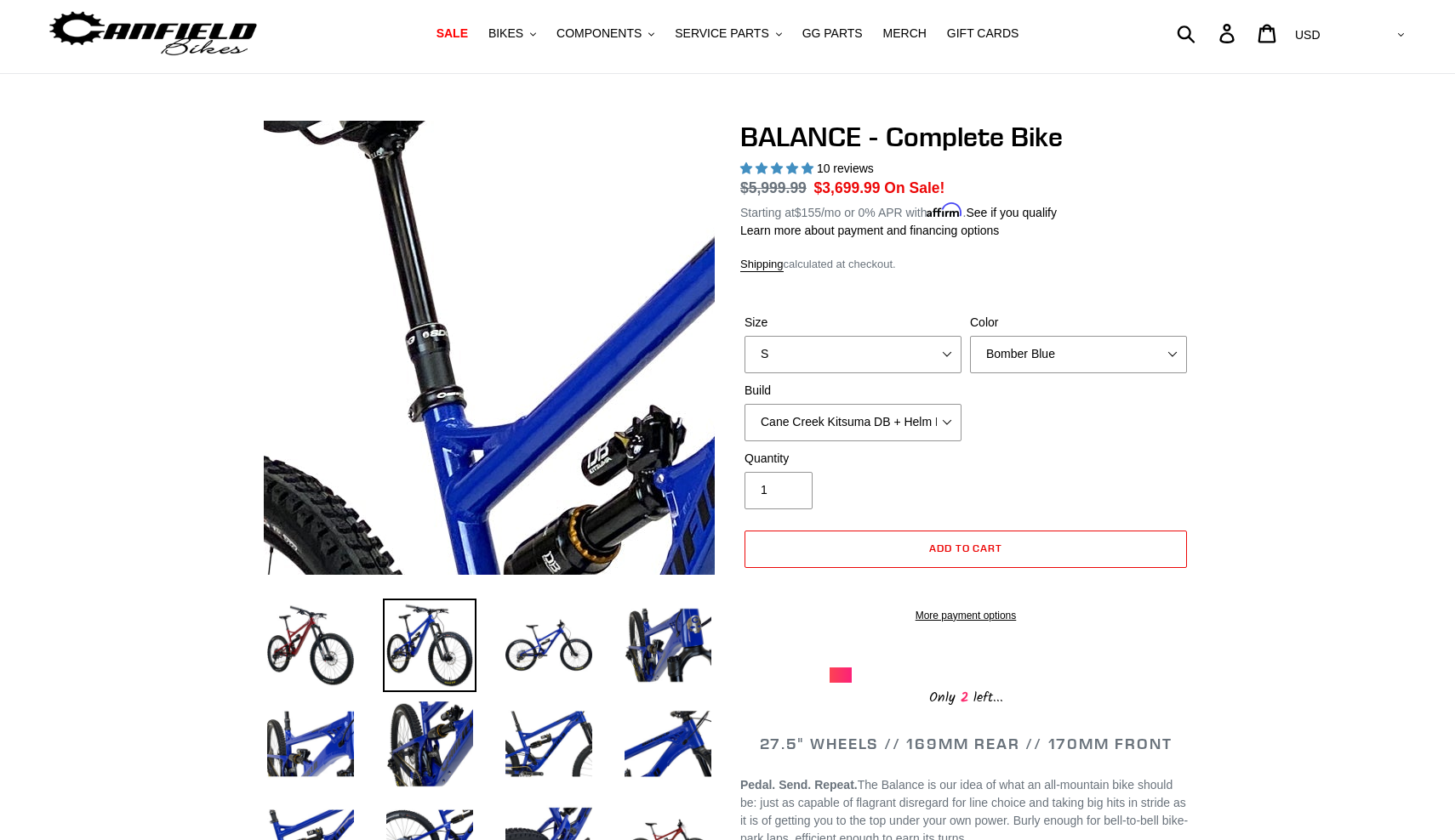
scroll to position [52, 0]
